Goal: Information Seeking & Learning: Learn about a topic

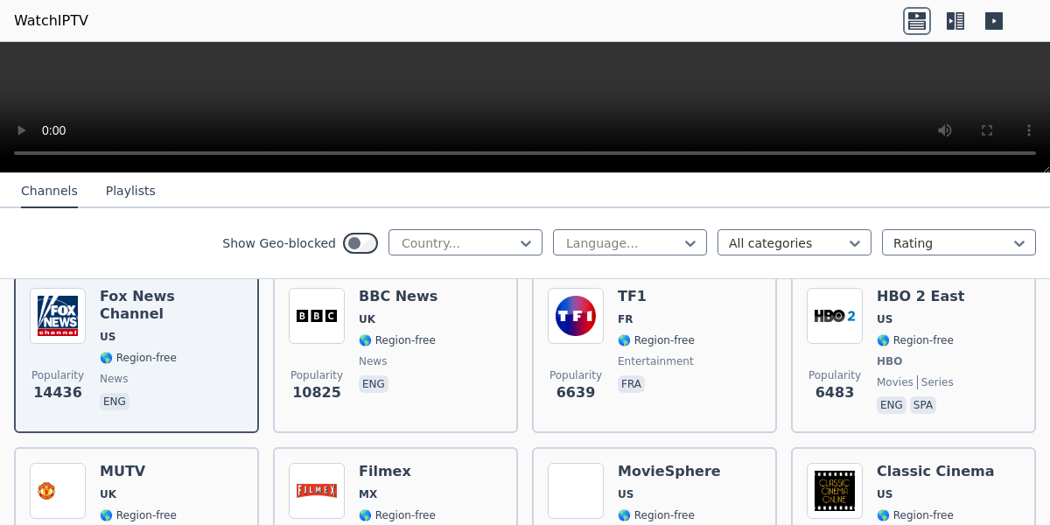
scroll to position [238, 0]
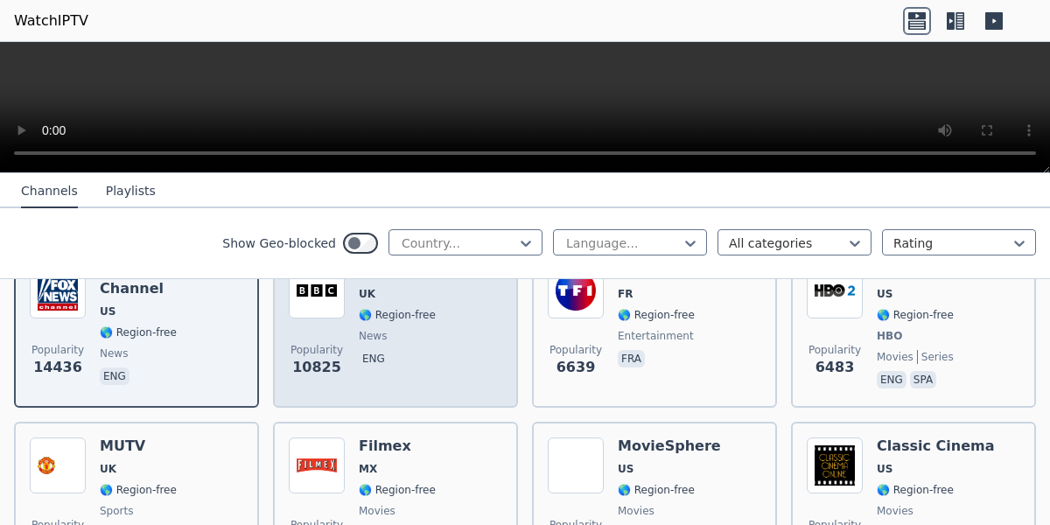
click at [382, 307] on div "BBC News UK 🌎 Region-free news eng" at bounding box center [398, 328] width 79 height 130
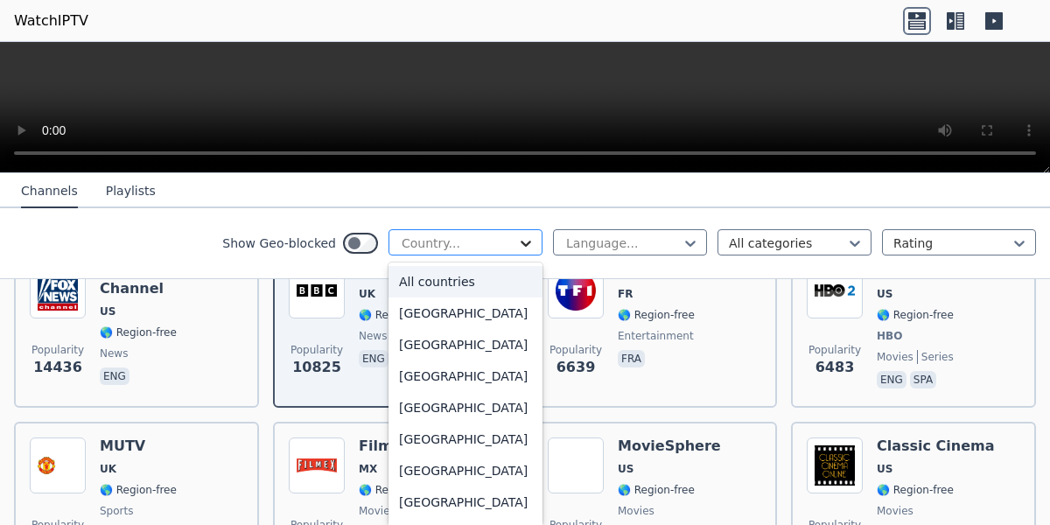
click at [517, 250] on icon at bounding box center [526, 244] width 18 height 18
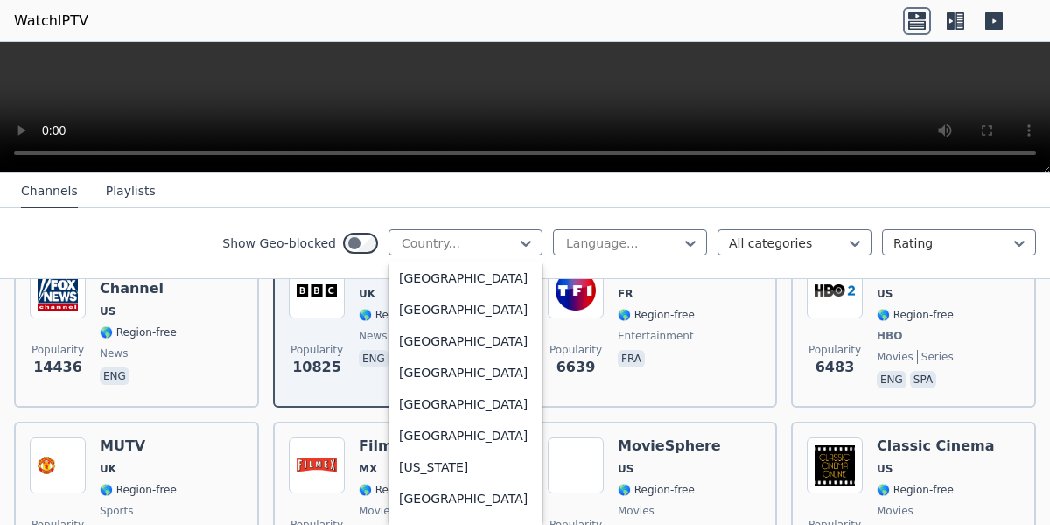
scroll to position [4583, 0]
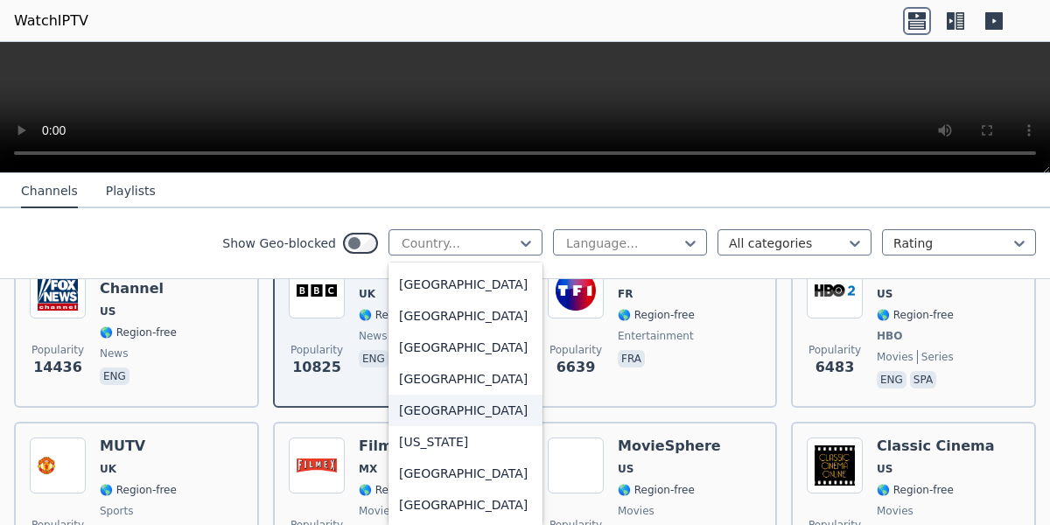
click at [422, 426] on div "[GEOGRAPHIC_DATA]" at bounding box center [466, 411] width 154 height 32
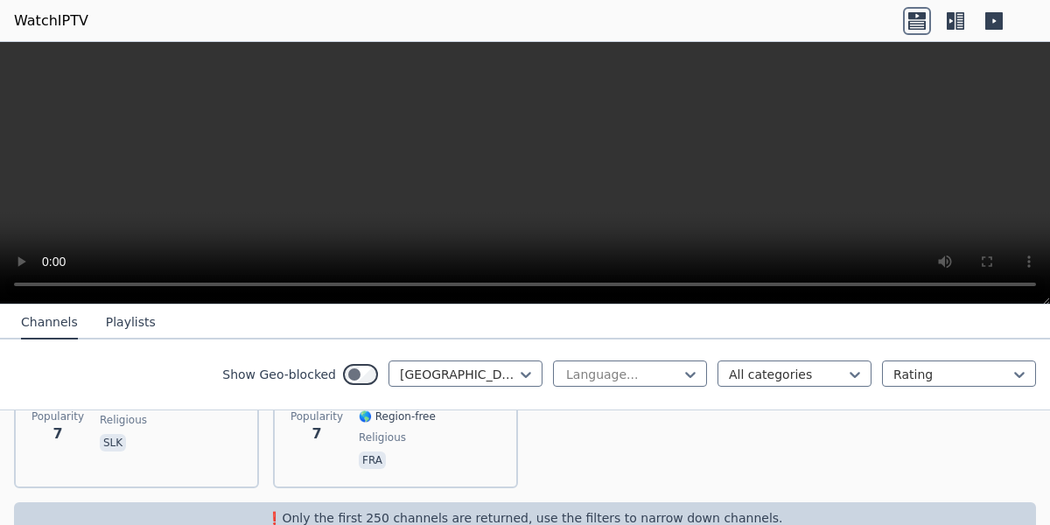
scroll to position [1523, 0]
click at [517, 368] on icon at bounding box center [526, 375] width 18 height 18
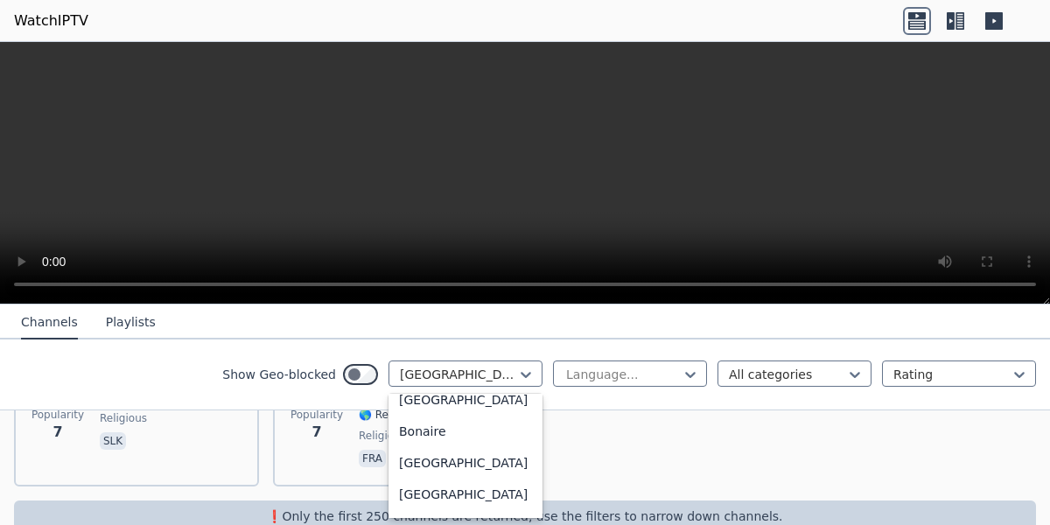
scroll to position [746, 0]
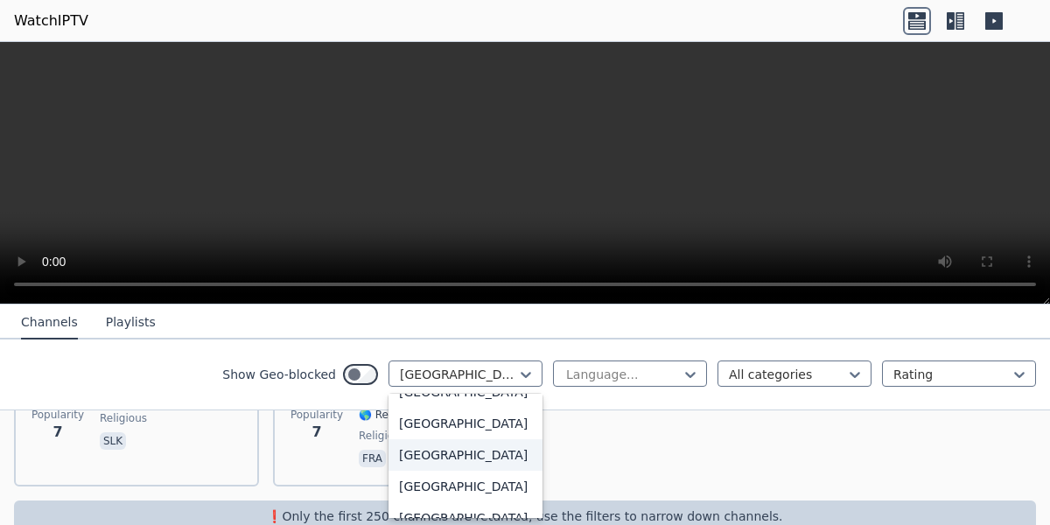
click at [409, 471] on div "[GEOGRAPHIC_DATA]" at bounding box center [466, 455] width 154 height 32
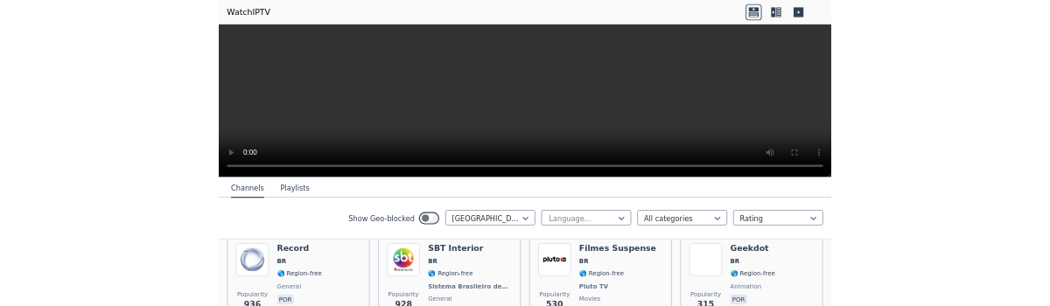
scroll to position [208, 0]
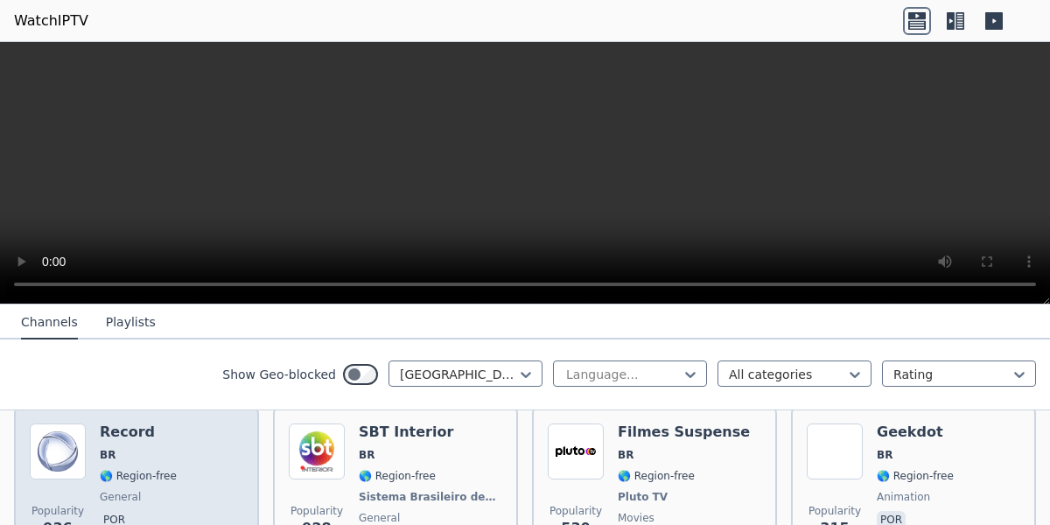
click at [106, 473] on span "🌎 Region-free" at bounding box center [138, 476] width 77 height 14
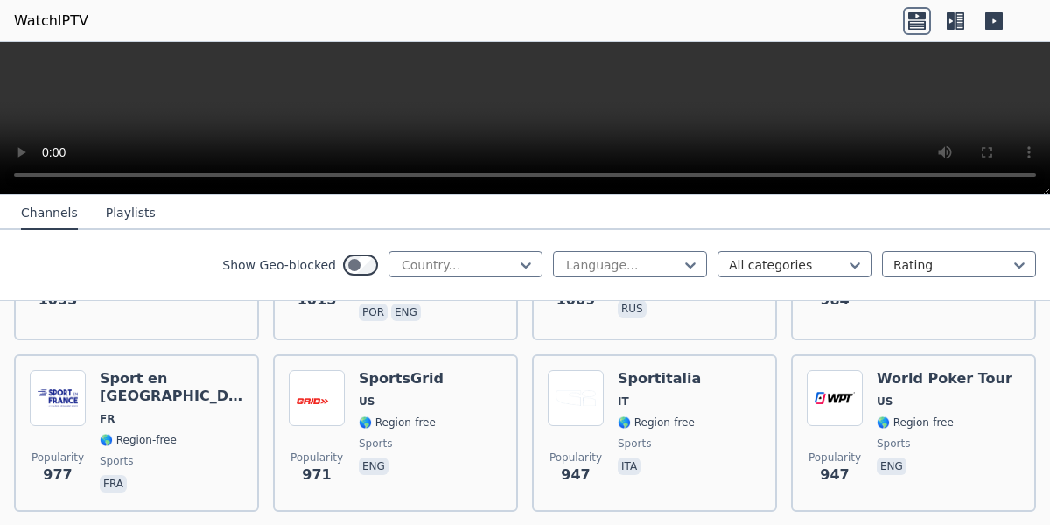
scroll to position [2943, 0]
